Goal: Find specific page/section: Find specific page/section

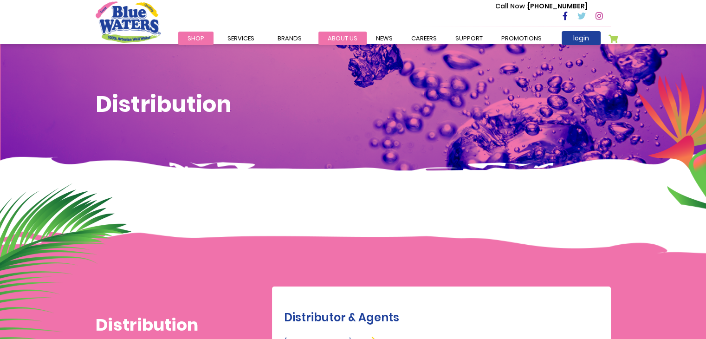
click at [349, 40] on link "about us" at bounding box center [342, 38] width 48 height 13
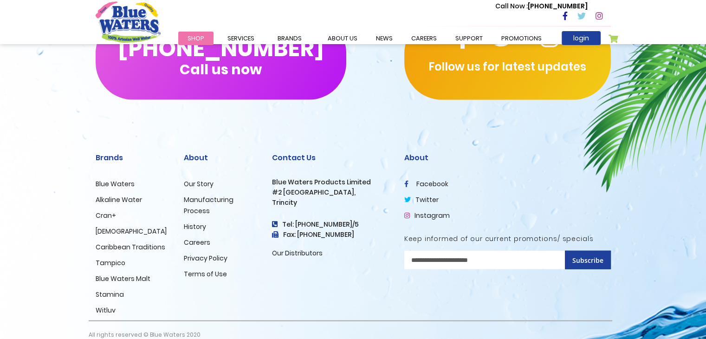
scroll to position [2281, 0]
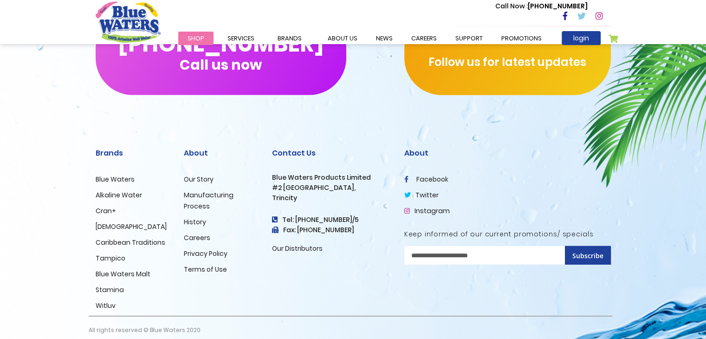
click at [303, 244] on link "Our Distributors" at bounding box center [297, 248] width 51 height 9
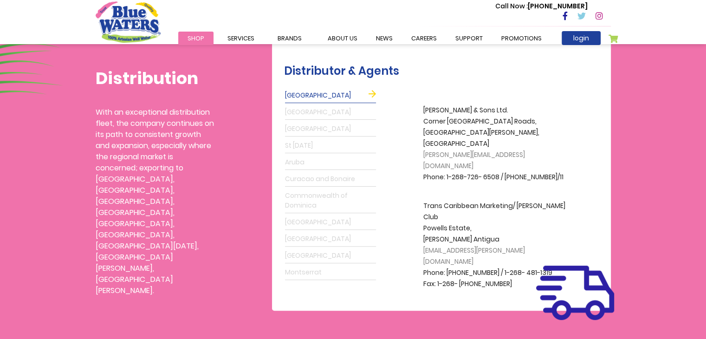
scroll to position [247, 0]
click at [309, 196] on link "Commonwealth of Dominica" at bounding box center [330, 200] width 91 height 25
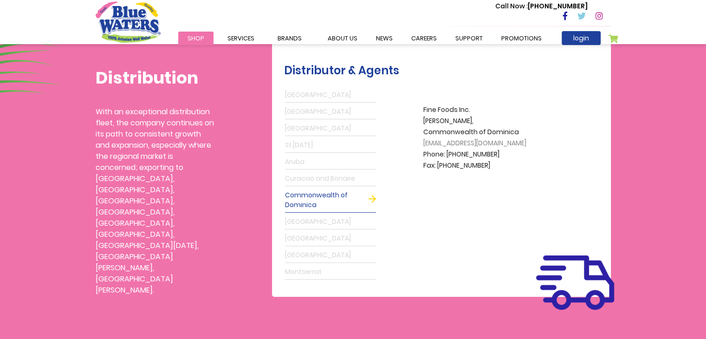
click at [318, 233] on link "[GEOGRAPHIC_DATA]" at bounding box center [330, 238] width 91 height 15
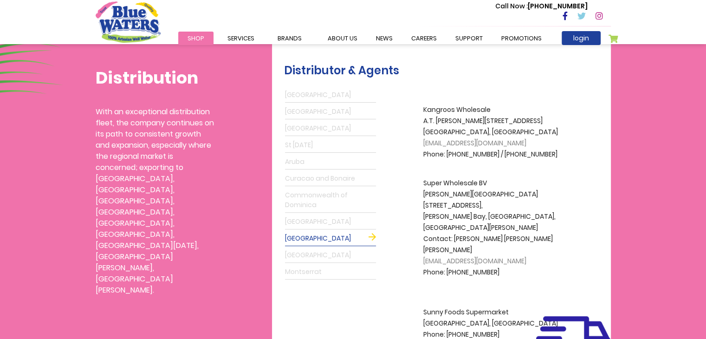
click at [305, 143] on link "St [DATE]" at bounding box center [330, 145] width 91 height 15
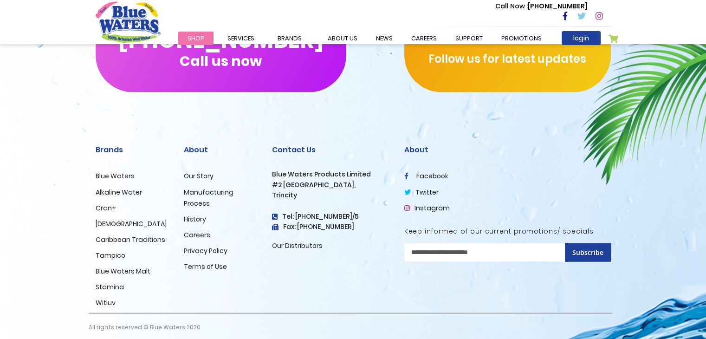
scroll to position [1598, 0]
